Goal: Transaction & Acquisition: Purchase product/service

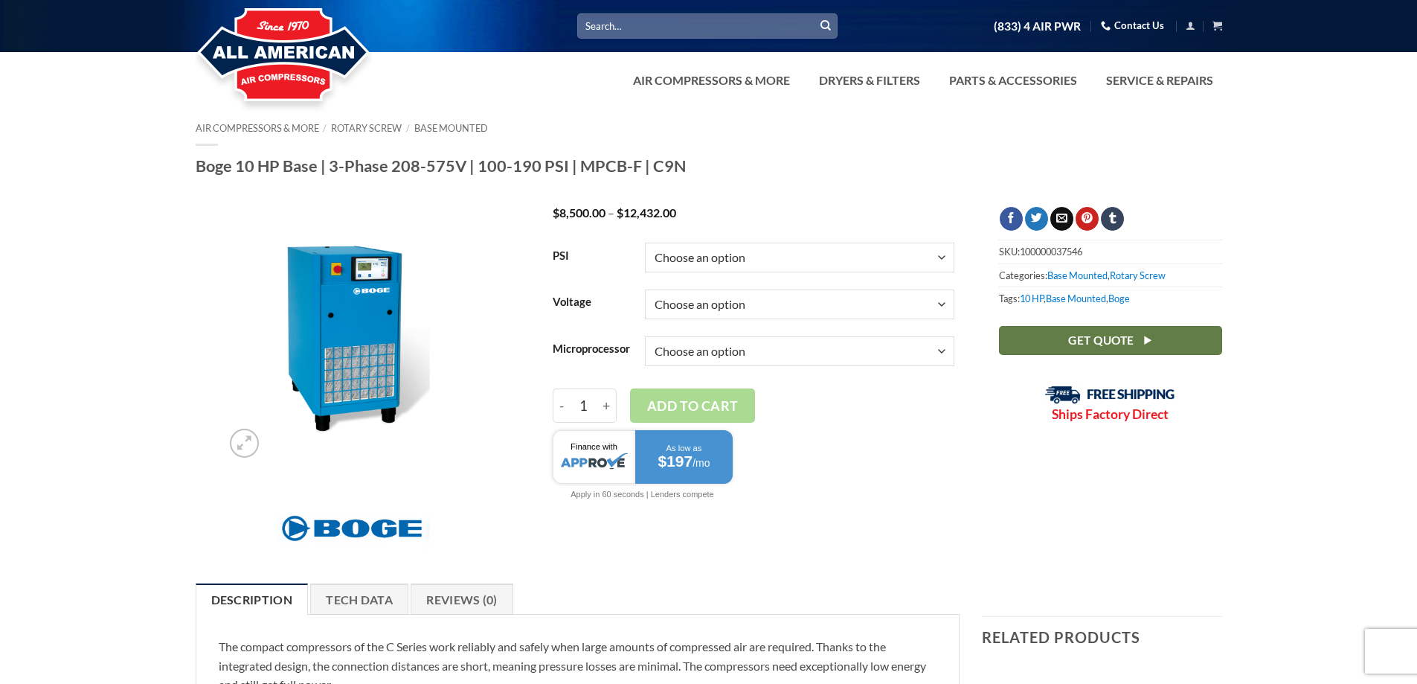
click at [942, 254] on select "Choose an option 100 125 150 190" at bounding box center [800, 258] width 310 height 30
select select "100"
click at [645, 243] on select "Choose an option 100 125 150 190" at bounding box center [800, 258] width 310 height 30
click at [807, 307] on select "Choose an option 3/60/200V 3/60/208V 3/60/230V 3/60/460V 3/60/575V" at bounding box center [800, 304] width 310 height 30
select select "3-60-230v"
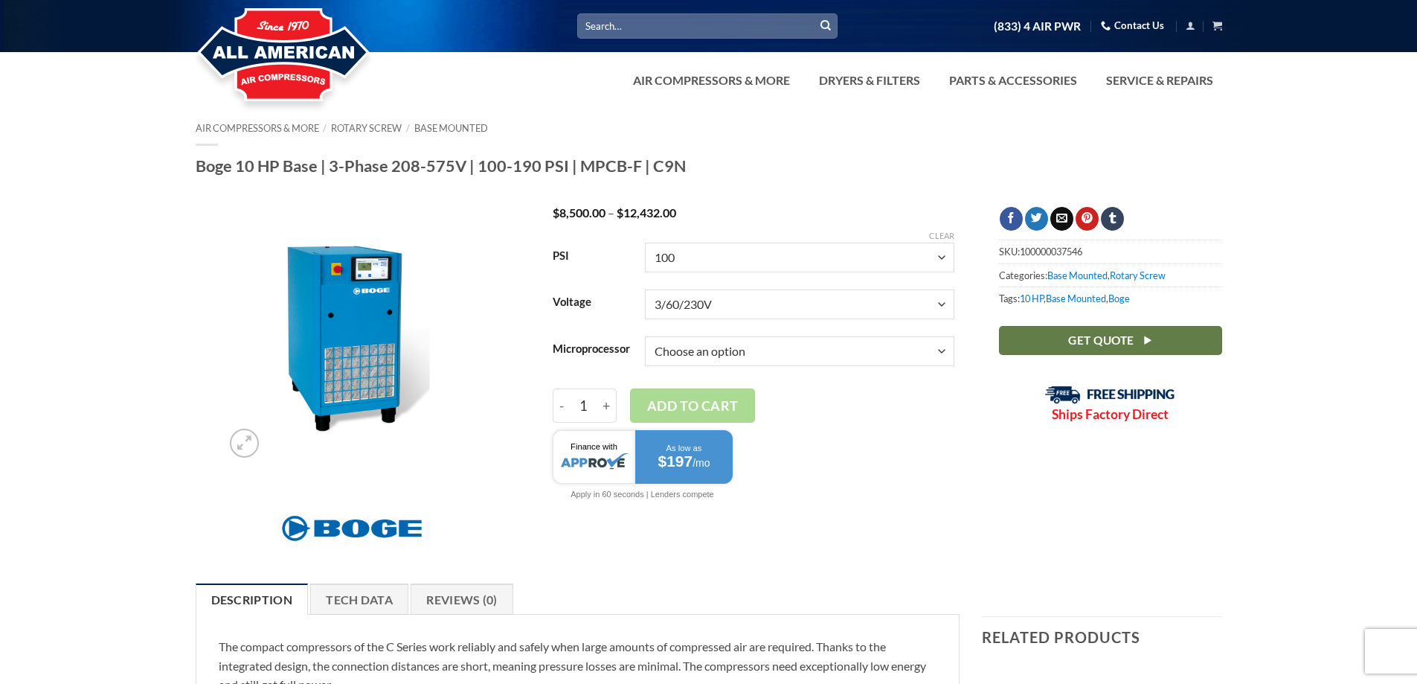
click at [645, 289] on select "Choose an option 3/60/200V 3/60/208V 3/60/230V 3/60/460V 3/60/575V" at bounding box center [800, 304] width 310 height 30
click at [752, 350] on select "Choose an option Base Focus 2.0" at bounding box center [800, 351] width 310 height 30
select select "base"
click at [645, 336] on select "Choose an option Base Focus 2.0" at bounding box center [800, 351] width 310 height 30
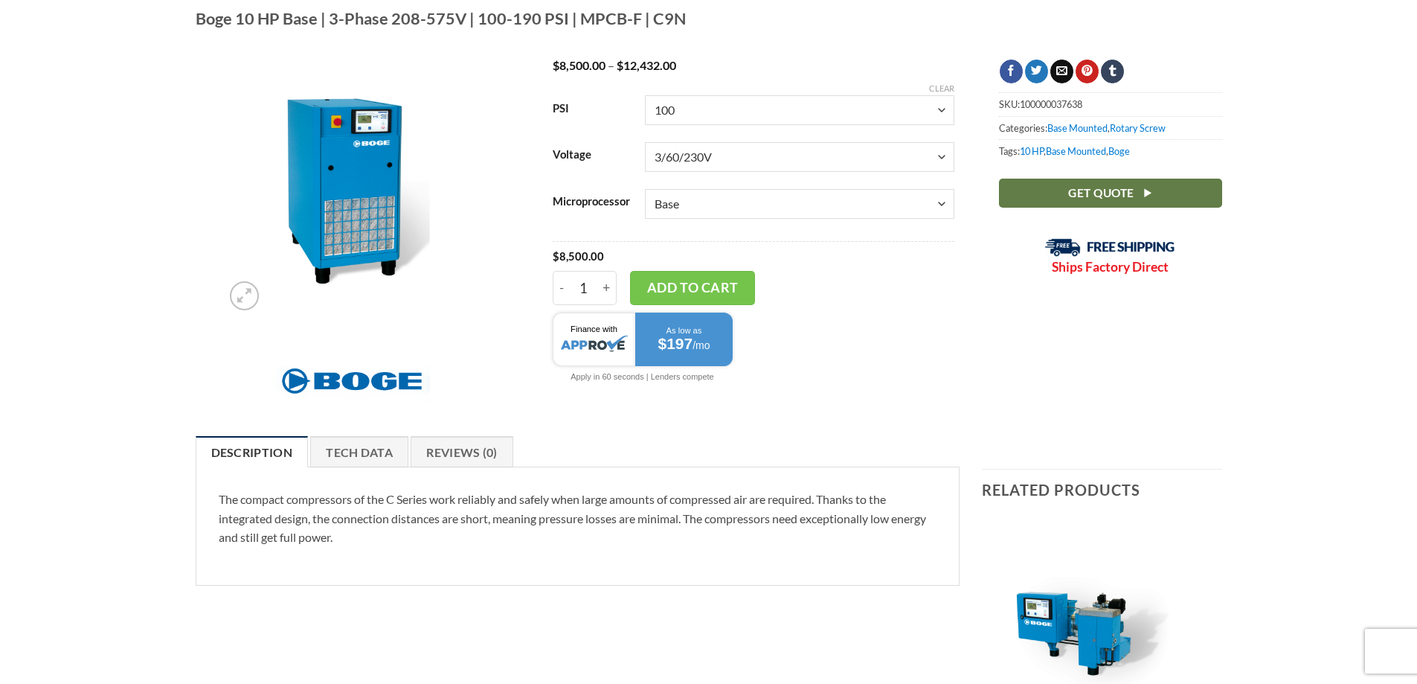
scroll to position [149, 0]
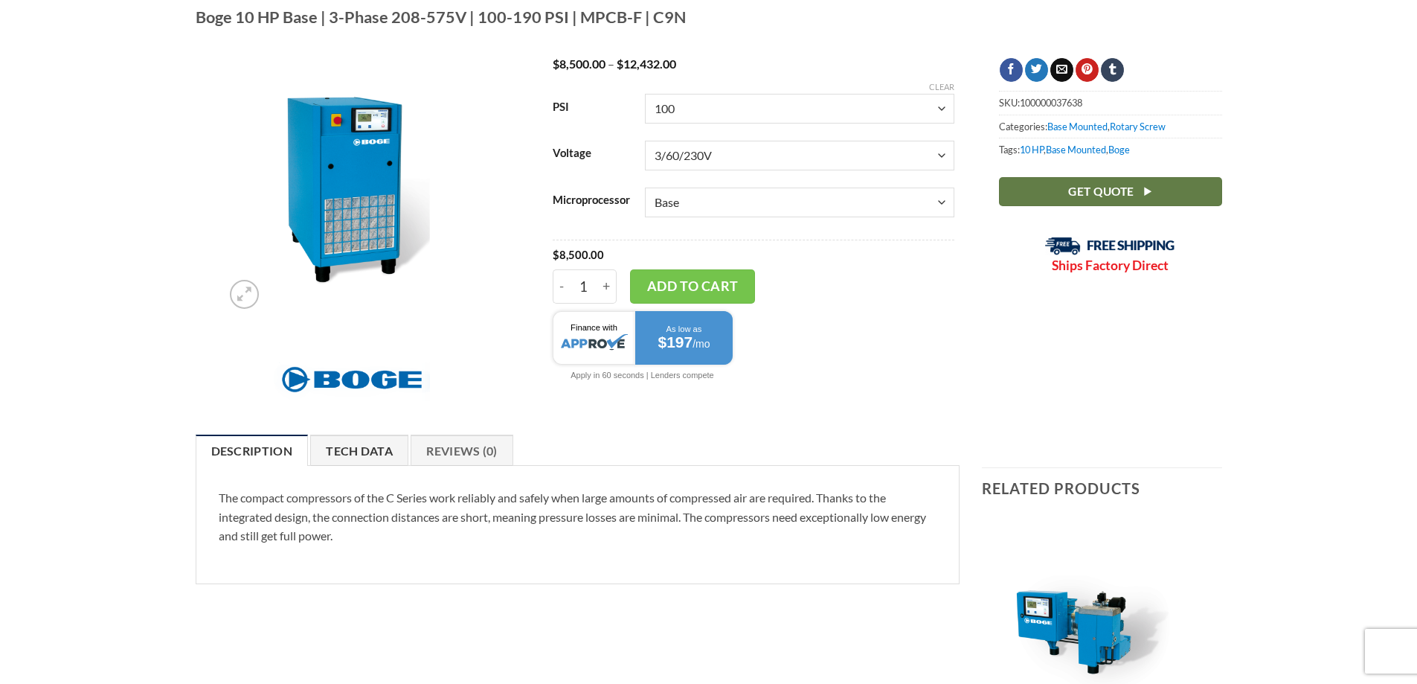
click at [362, 446] on link "Tech Data" at bounding box center [359, 449] width 98 height 31
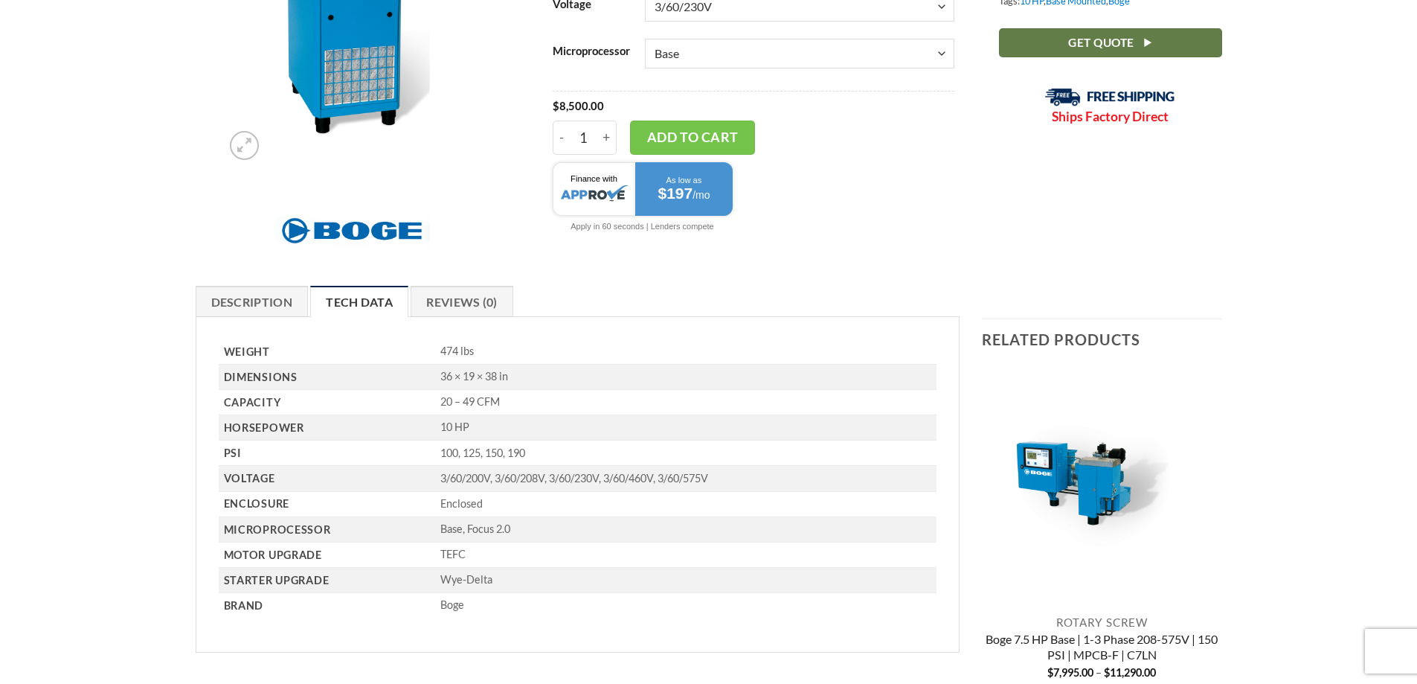
scroll to position [0, 0]
